Goal: Information Seeking & Learning: Learn about a topic

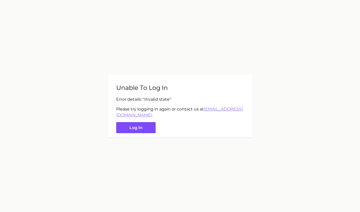
click at [136, 131] on button "Log in" at bounding box center [135, 127] width 39 height 11
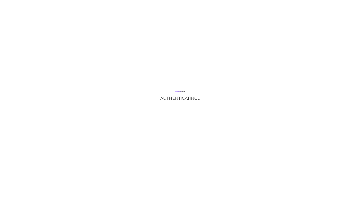
click at [155, 145] on div "Authenticating..." at bounding box center [180, 106] width 360 height 212
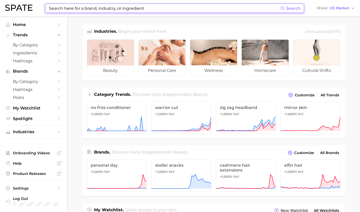
click at [62, 7] on input at bounding box center [164, 8] width 232 height 9
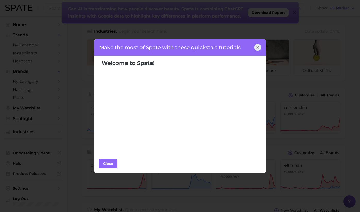
click at [254, 47] on div at bounding box center [257, 47] width 7 height 7
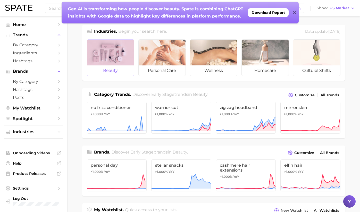
click at [104, 67] on span "beauty" at bounding box center [110, 70] width 47 height 10
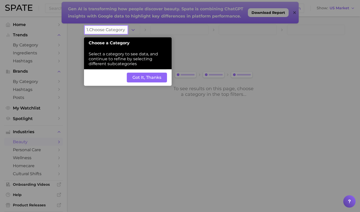
click at [136, 79] on button "Got It, Thanks" at bounding box center [147, 78] width 40 height 10
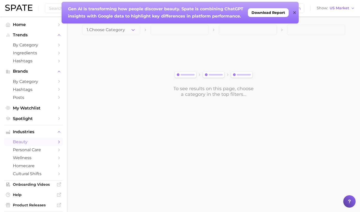
click at [295, 12] on icon at bounding box center [294, 13] width 3 height 4
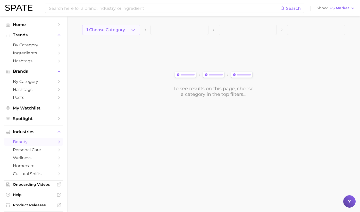
click at [123, 32] on span "1. Choose Category" at bounding box center [106, 30] width 38 height 5
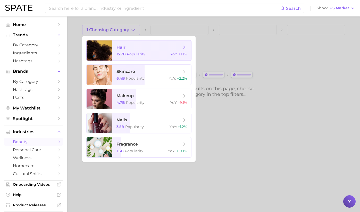
click at [123, 49] on span "hair" at bounding box center [120, 47] width 9 height 5
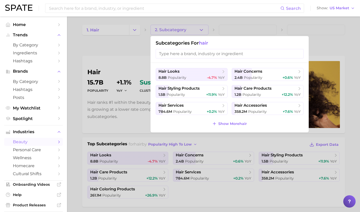
click at [191, 53] on input "search" at bounding box center [230, 54] width 148 height 10
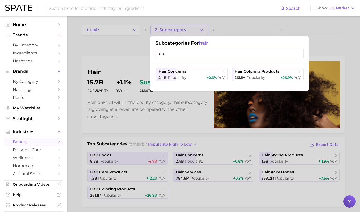
type input "c"
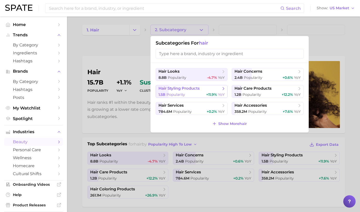
click at [185, 90] on span "hair styling products" at bounding box center [178, 88] width 41 height 5
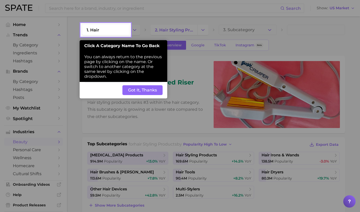
click at [145, 90] on button "Got It, Thanks" at bounding box center [142, 90] width 40 height 10
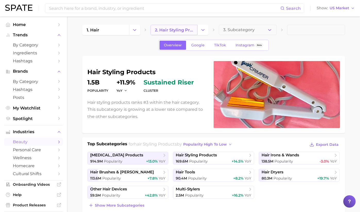
click at [195, 31] on link "2. hair styling products" at bounding box center [173, 30] width 47 height 10
click at [202, 29] on icon "Change Category" at bounding box center [202, 29] width 5 height 5
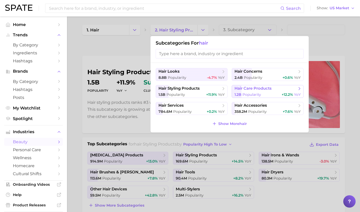
click at [243, 92] on span "1.2b Popularity" at bounding box center [247, 94] width 27 height 5
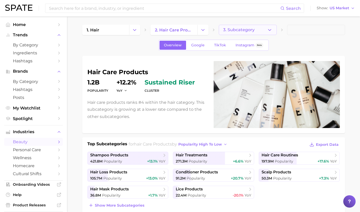
click at [238, 31] on span "3. Subcategory" at bounding box center [238, 30] width 31 height 5
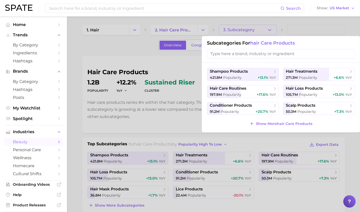
click at [231, 52] on input "search" at bounding box center [281, 54] width 148 height 10
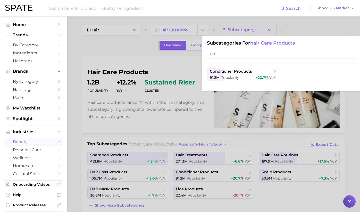
type input "c"
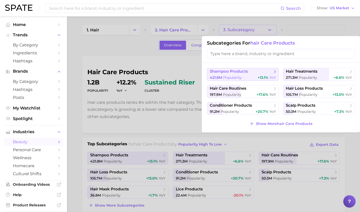
click at [249, 72] on span "shampoo products" at bounding box center [241, 71] width 63 height 5
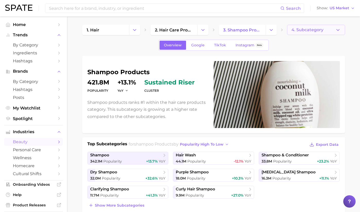
click at [298, 29] on span "4. Subcategory" at bounding box center [307, 30] width 32 height 5
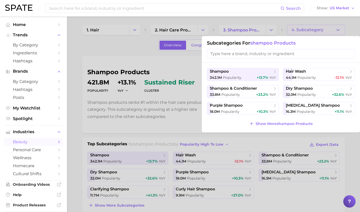
click at [238, 56] on input "search" at bounding box center [281, 54] width 148 height 10
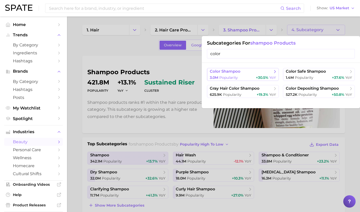
type input "color"
click at [221, 72] on span "color shampoo" at bounding box center [225, 71] width 31 height 5
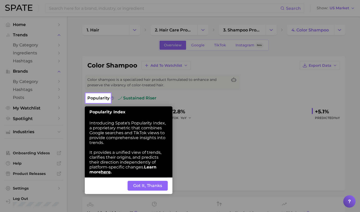
click at [153, 185] on button "Got It, Thanks" at bounding box center [148, 186] width 40 height 10
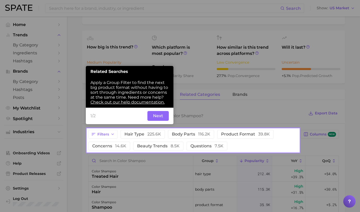
scroll to position [171, 0]
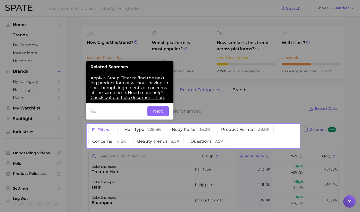
click at [212, 74] on div at bounding box center [193, 62] width 212 height 124
click at [160, 111] on button "Next" at bounding box center [157, 111] width 21 height 10
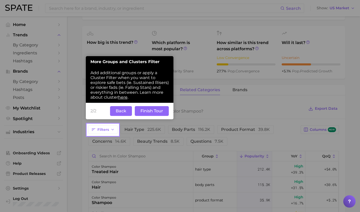
click at [124, 114] on button "Back" at bounding box center [121, 111] width 22 height 10
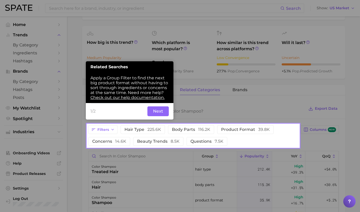
click at [156, 113] on button "Next" at bounding box center [157, 111] width 21 height 10
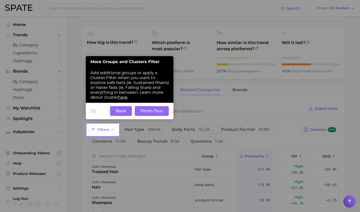
click at [156, 113] on button "Finish Tour" at bounding box center [152, 111] width 34 height 10
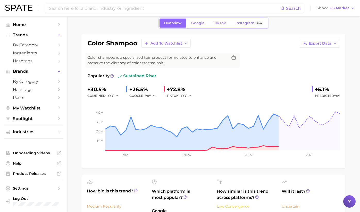
scroll to position [17, 0]
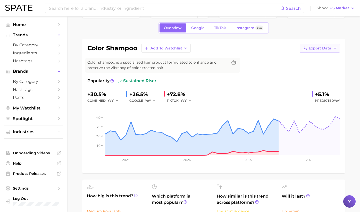
click at [320, 51] on button "Export Data" at bounding box center [320, 48] width 40 height 9
click at [301, 56] on span "Time Series CSV" at bounding box center [307, 58] width 30 height 4
click at [333, 52] on button "Export Data" at bounding box center [320, 48] width 40 height 9
click at [320, 68] on span "Time Series Image" at bounding box center [309, 67] width 35 height 4
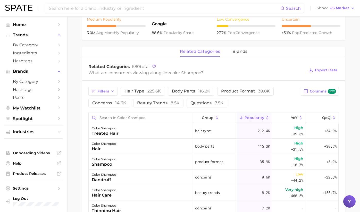
scroll to position [215, 0]
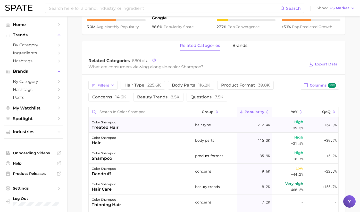
click at [134, 128] on div "color shampoo treated hair" at bounding box center [141, 124] width 105 height 15
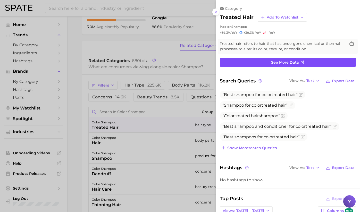
click at [289, 63] on span "See more data" at bounding box center [285, 62] width 28 height 4
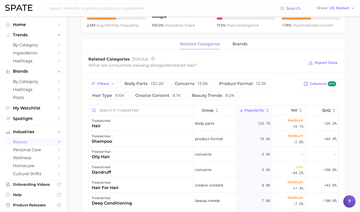
scroll to position [217, 0]
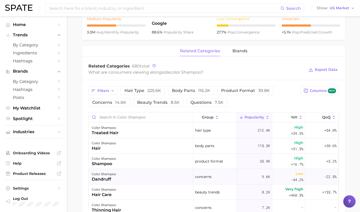
scroll to position [211, 0]
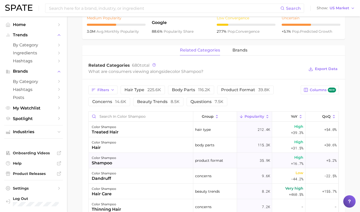
click at [186, 161] on div "color shampoo shampoo" at bounding box center [141, 160] width 105 height 15
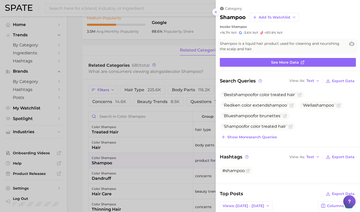
scroll to position [0, 0]
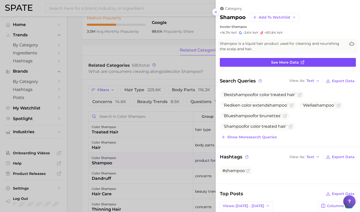
click at [270, 63] on link "See more data" at bounding box center [288, 62] width 136 height 9
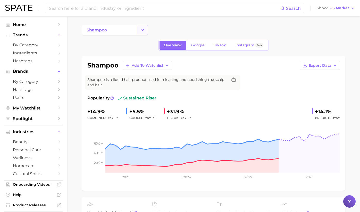
click at [139, 30] on button "Change Category" at bounding box center [142, 30] width 11 height 10
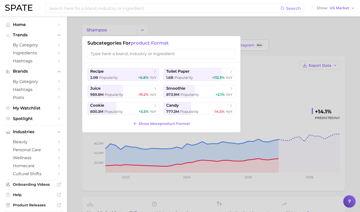
click at [130, 56] on input "search" at bounding box center [161, 54] width 148 height 10
click at [72, 34] on div at bounding box center [180, 106] width 360 height 212
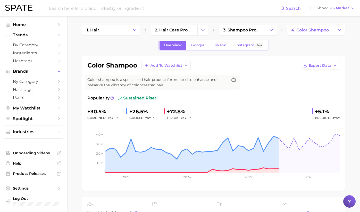
scroll to position [211, 0]
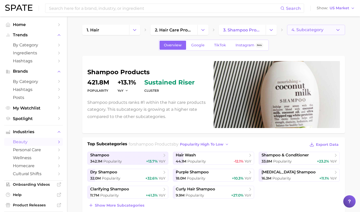
click at [301, 31] on span "4. Subcategory" at bounding box center [307, 30] width 32 height 5
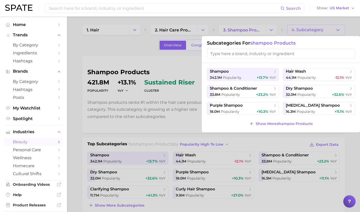
click at [237, 55] on input "search" at bounding box center [281, 54] width 148 height 10
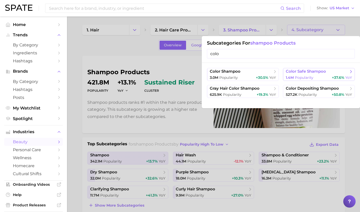
type input "colo"
click at [315, 76] on div "1.4m Popularity +37.6% YoY" at bounding box center [319, 77] width 66 height 5
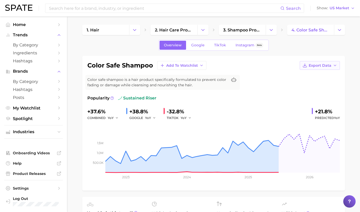
click at [320, 67] on span "Export Data" at bounding box center [320, 65] width 23 height 4
click at [316, 83] on span "Time Series Image" at bounding box center [309, 84] width 35 height 4
click at [251, 29] on span "3. shampoo products" at bounding box center [242, 30] width 38 height 5
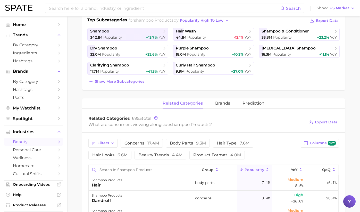
scroll to position [115, 0]
